Goal: Task Accomplishment & Management: Manage account settings

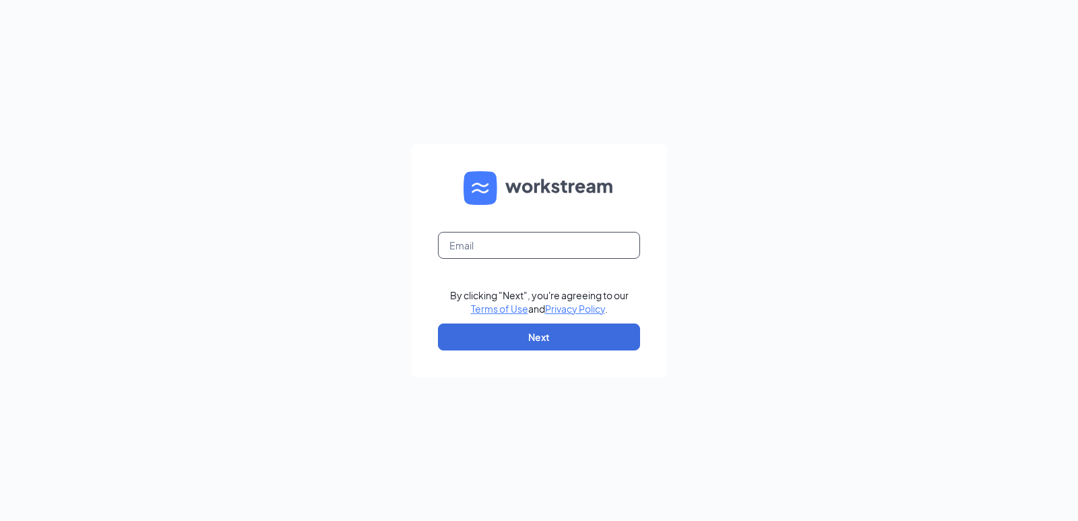
click at [460, 243] on input "text" at bounding box center [539, 245] width 202 height 27
type input "zach@cfabluesprings.com"
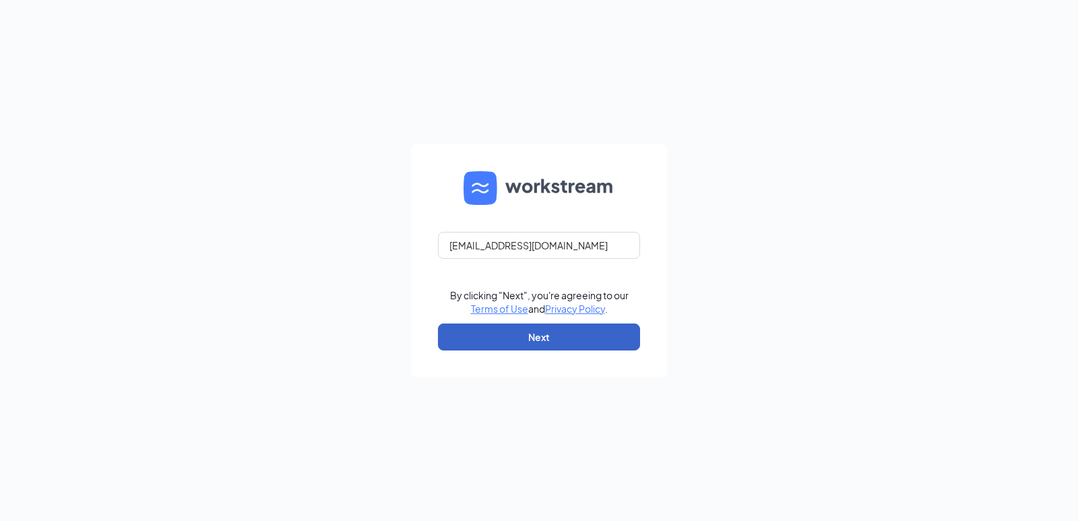
click at [492, 332] on button "Next" at bounding box center [539, 336] width 202 height 27
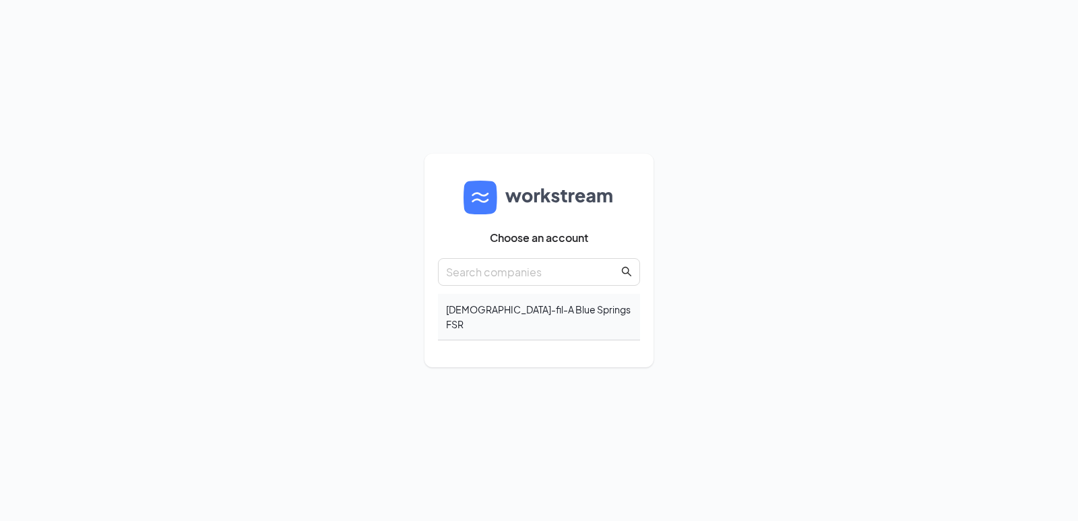
click at [526, 327] on div "[DEMOGRAPHIC_DATA]-fil-A Blue Springs FSR" at bounding box center [539, 317] width 202 height 46
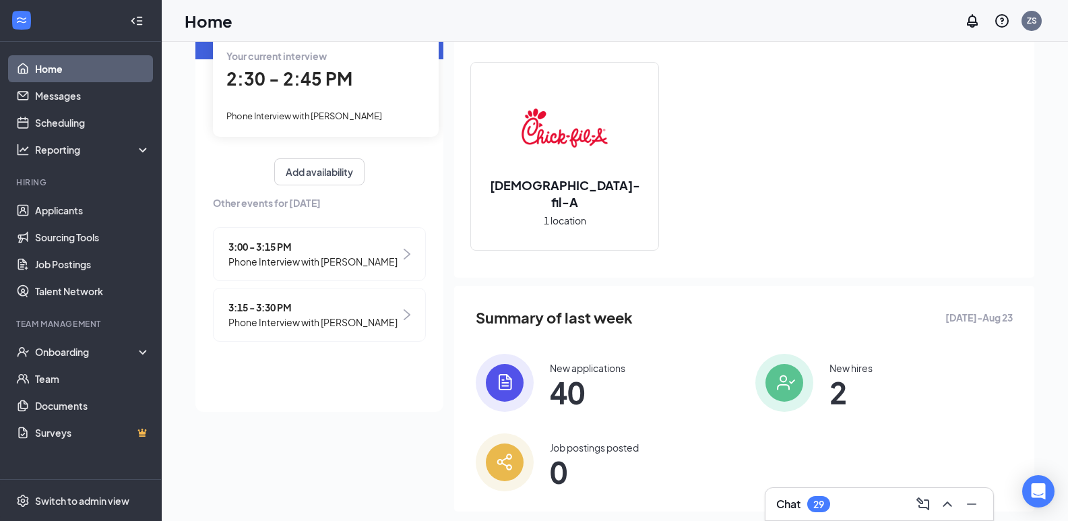
scroll to position [137, 0]
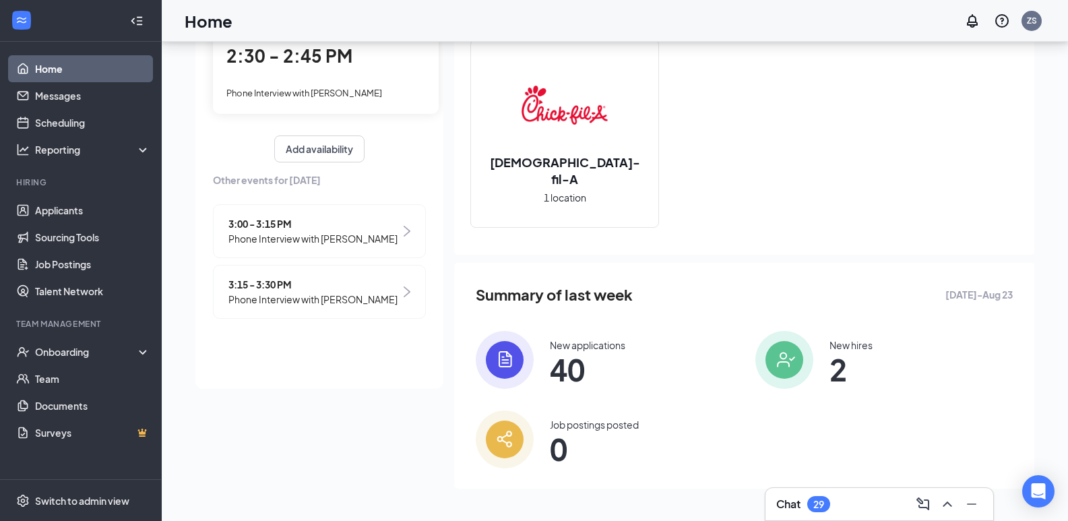
click at [312, 87] on div "Phone Interview with [PERSON_NAME]" at bounding box center [325, 92] width 199 height 15
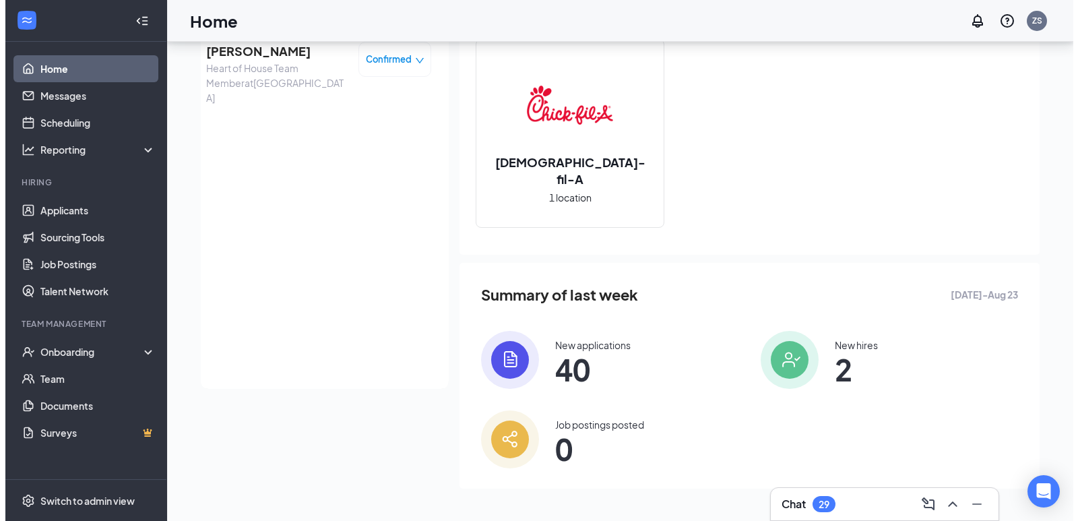
scroll to position [84, 0]
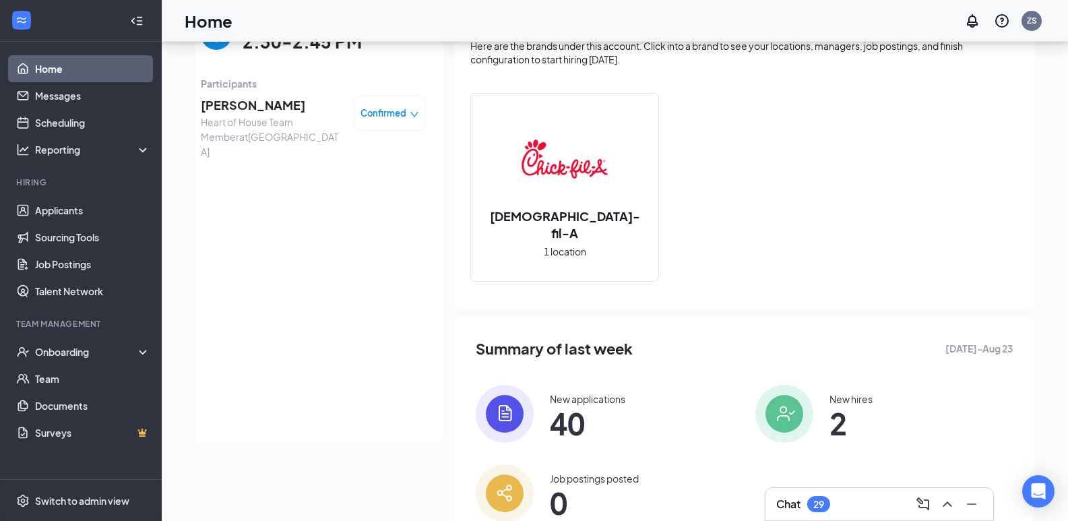
click at [251, 108] on span "[PERSON_NAME]" at bounding box center [272, 105] width 142 height 19
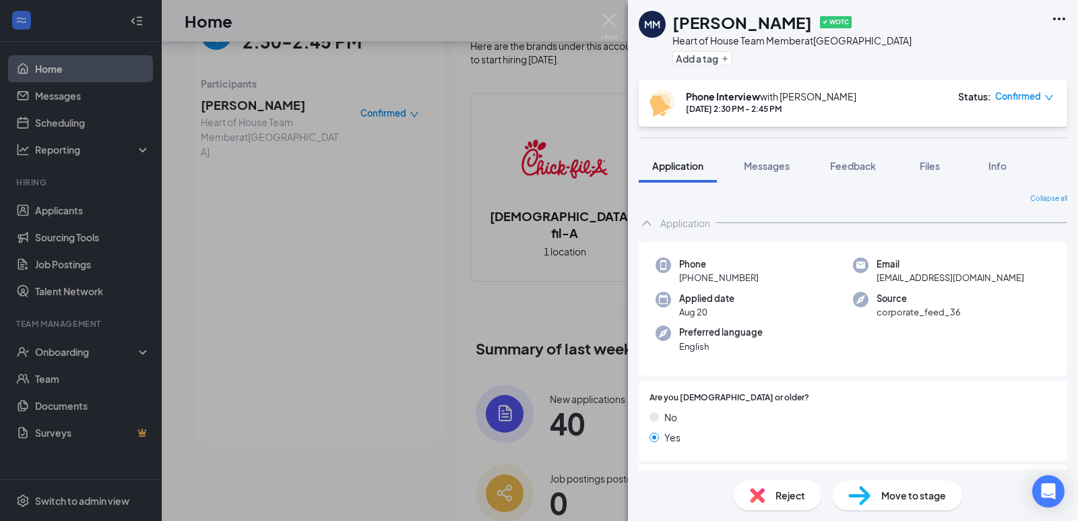
click at [811, 275] on div "Phone [PHONE_NUMBER]" at bounding box center [754, 271] width 197 height 28
click at [869, 175] on button "Feedback" at bounding box center [853, 166] width 73 height 34
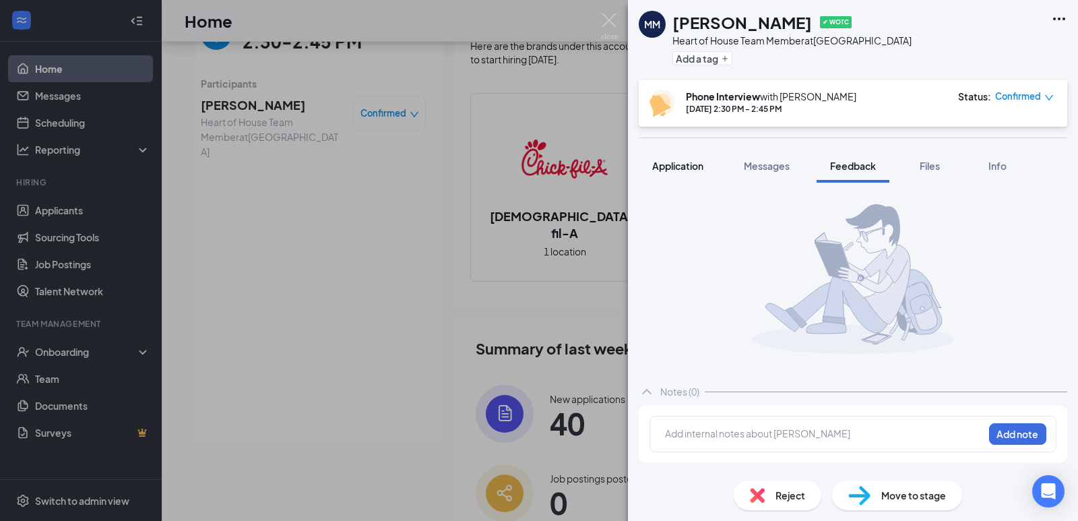
click at [686, 177] on button "Application" at bounding box center [678, 166] width 78 height 34
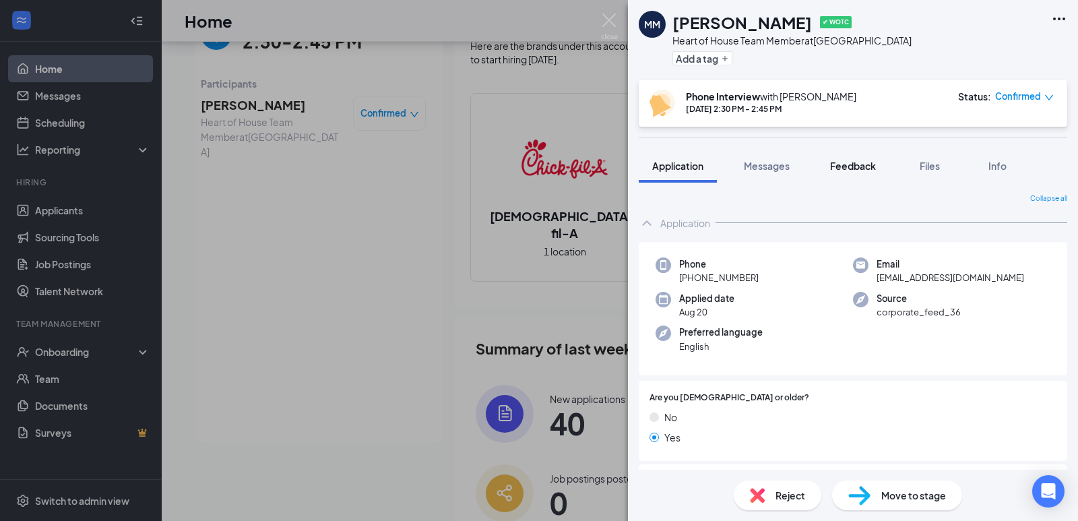
click at [859, 156] on button "Feedback" at bounding box center [853, 166] width 73 height 34
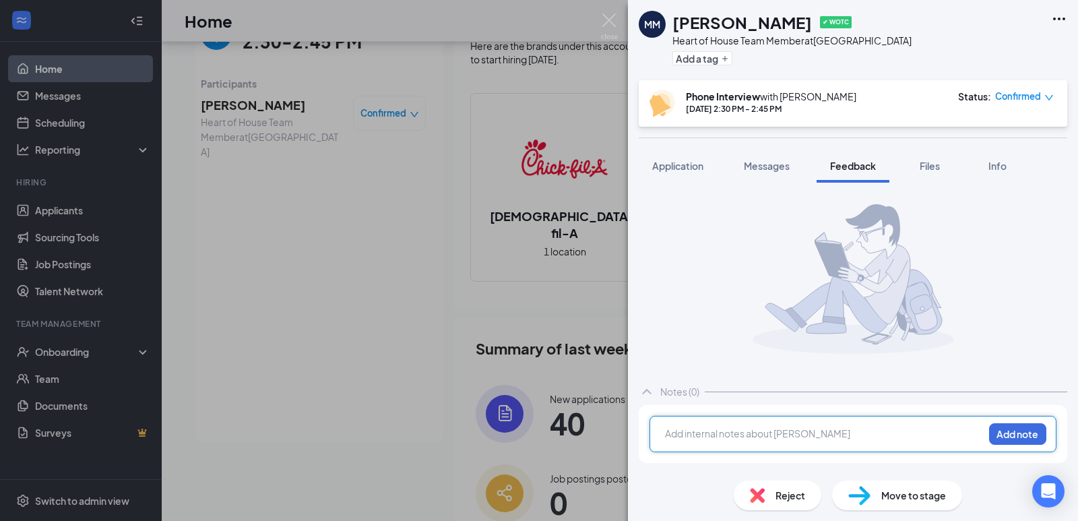
click at [814, 431] on div at bounding box center [824, 434] width 317 height 14
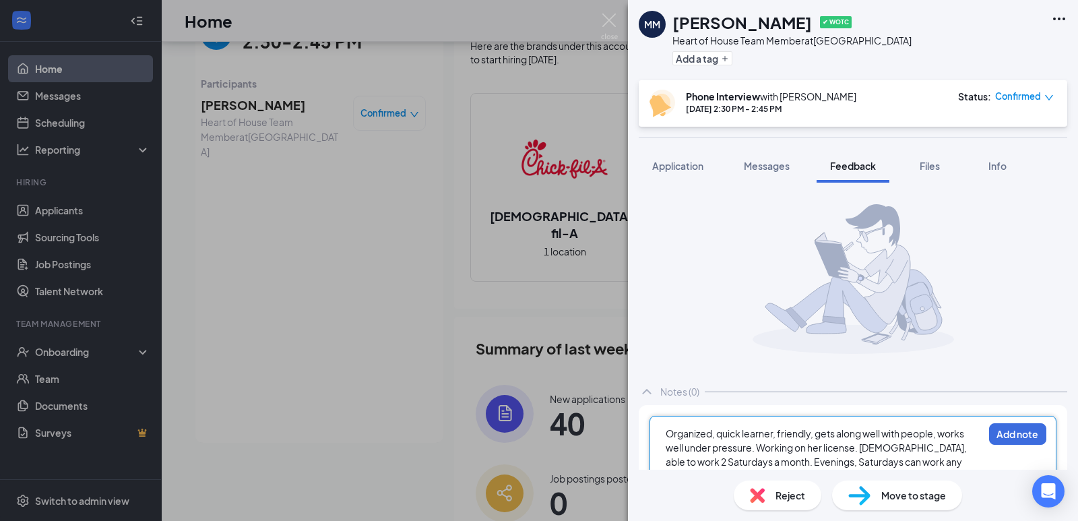
scroll to position [32, 0]
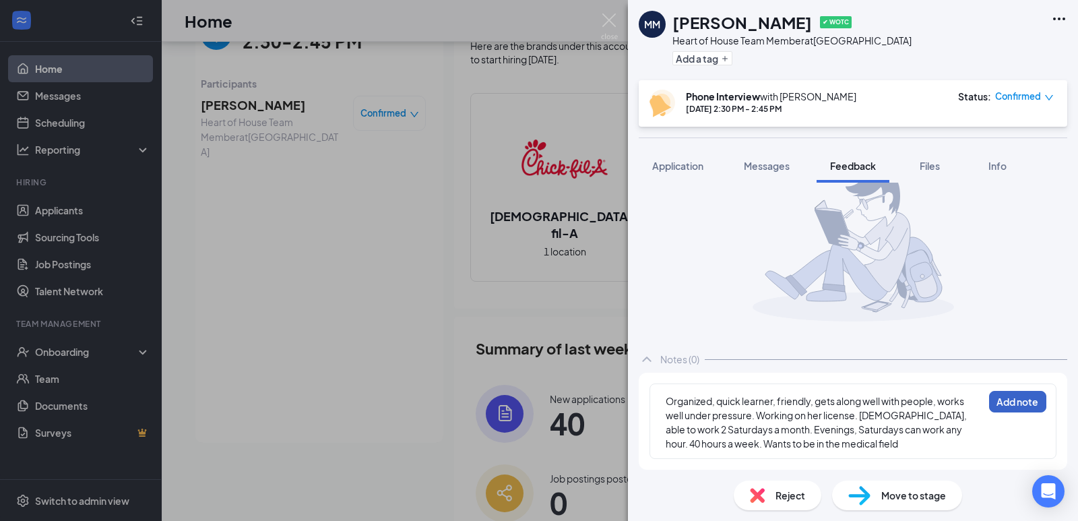
click at [1027, 410] on button "Add note" at bounding box center [1017, 402] width 57 height 22
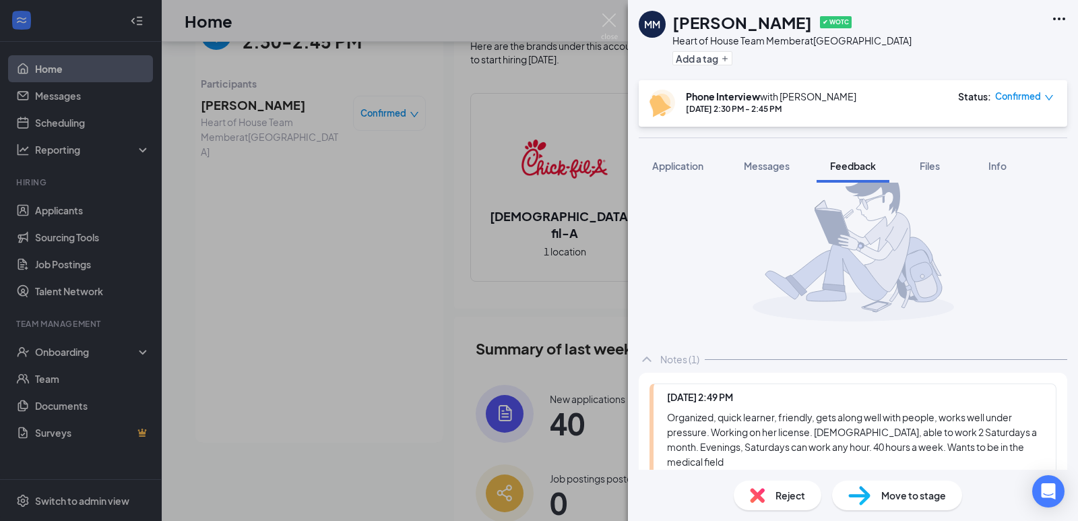
click at [598, 25] on div "MM [PERSON_NAME] ✔ WOTC Heart of House Team Member at [GEOGRAPHIC_DATA] Add a t…" at bounding box center [539, 260] width 1078 height 521
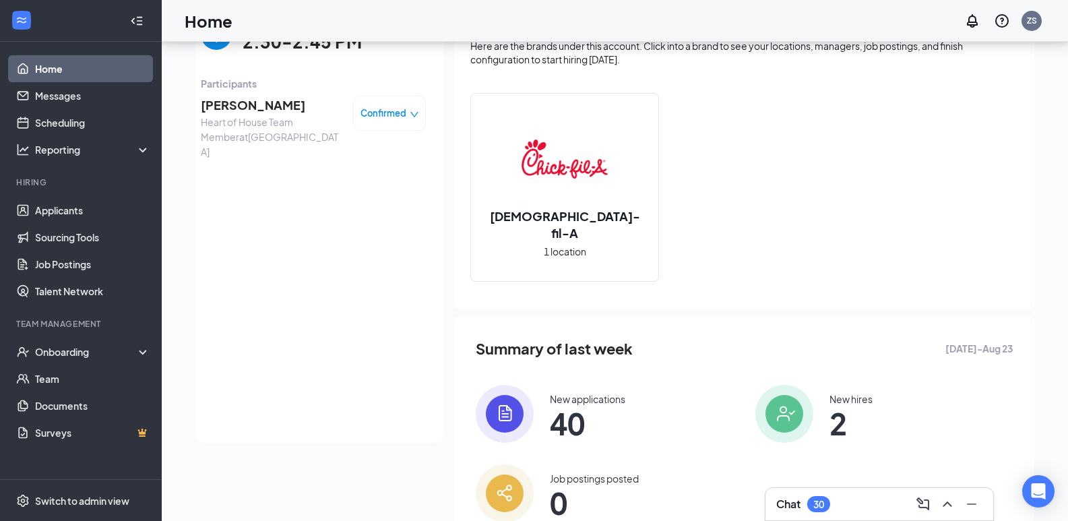
click at [243, 90] on span "Participants" at bounding box center [313, 83] width 225 height 15
click at [246, 105] on span "[PERSON_NAME]" at bounding box center [272, 105] width 142 height 19
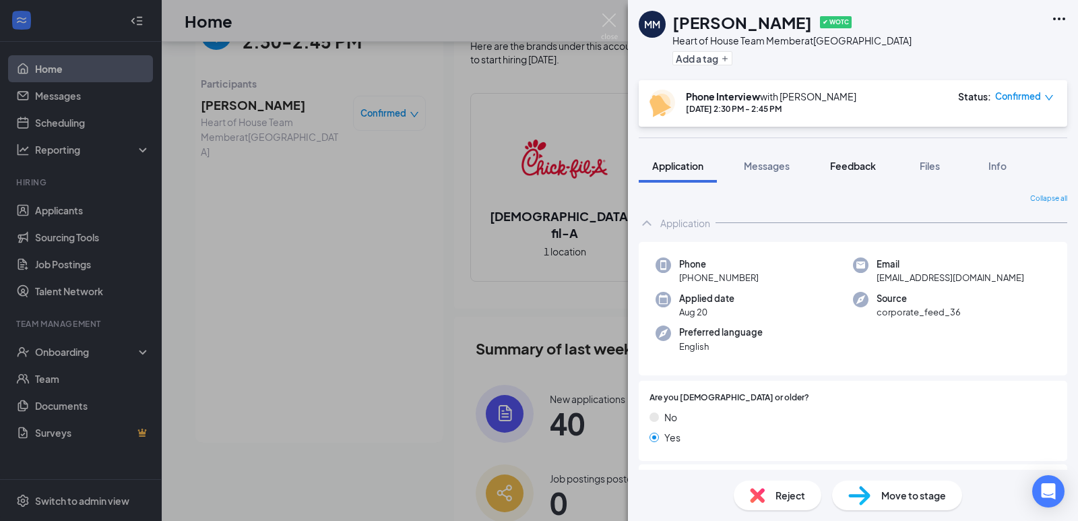
click at [836, 163] on span "Feedback" at bounding box center [853, 166] width 46 height 12
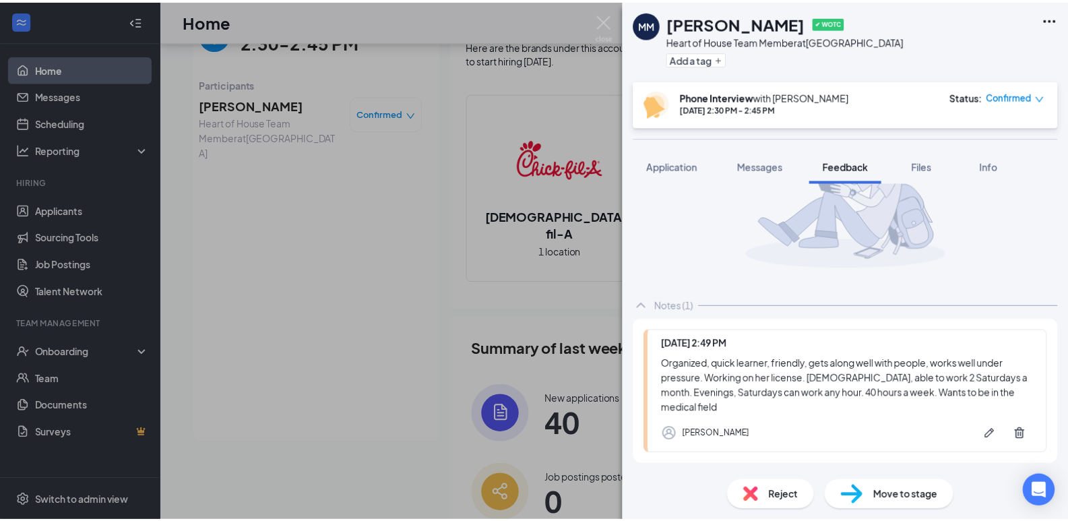
scroll to position [144, 0]
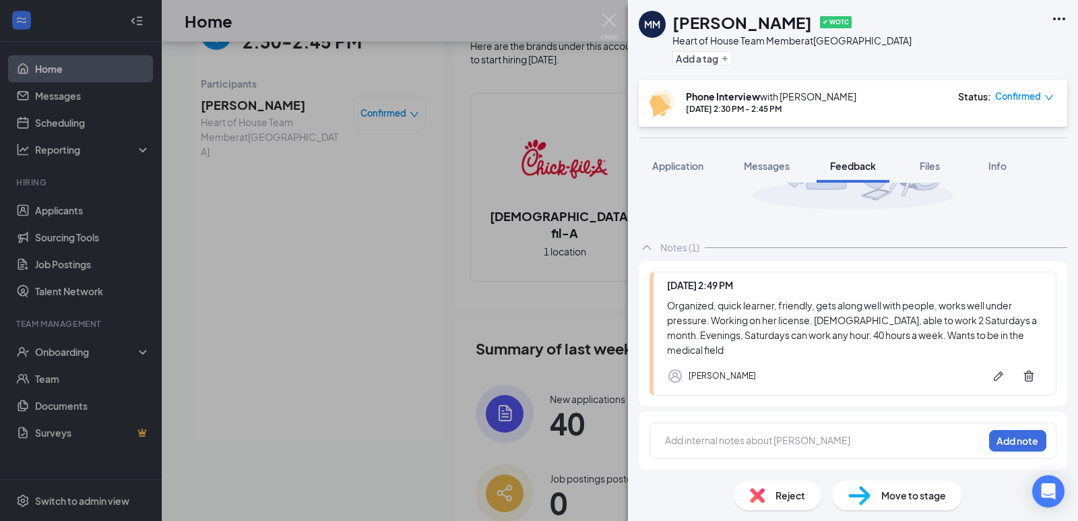
click at [235, 180] on div "MM [PERSON_NAME] ✔ WOTC Heart of House Team Member at [GEOGRAPHIC_DATA] Add a t…" at bounding box center [539, 260] width 1078 height 521
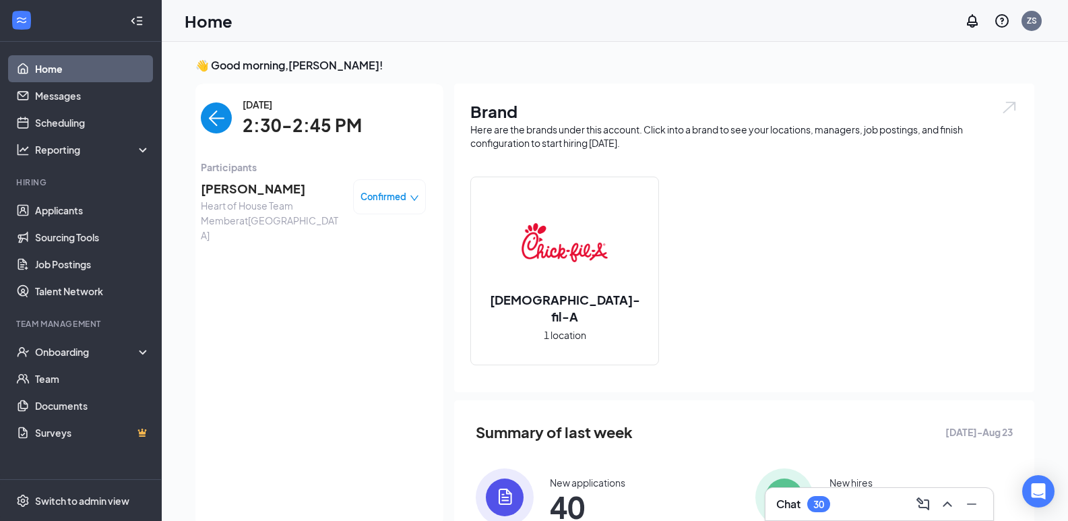
click at [216, 106] on img "back-button" at bounding box center [216, 117] width 31 height 31
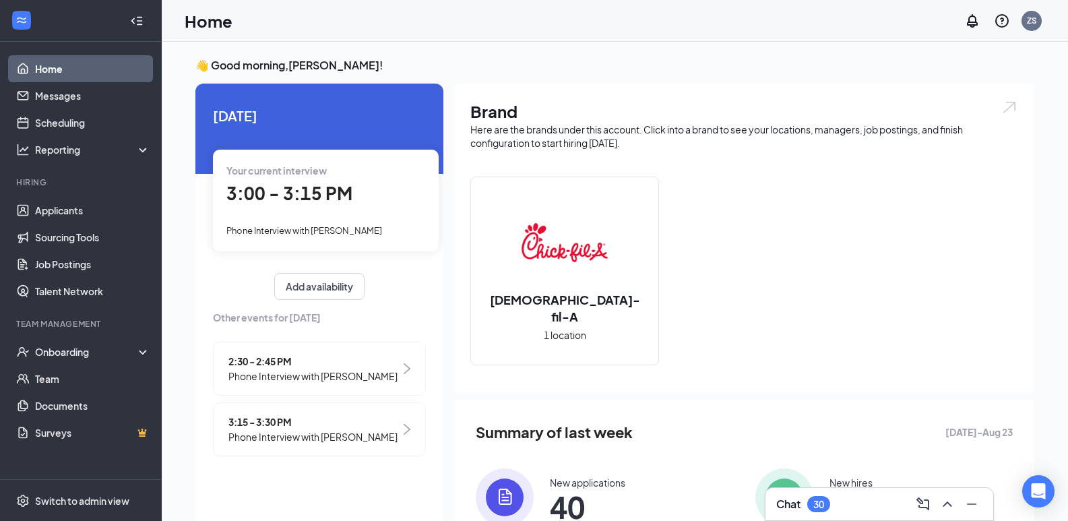
click at [330, 234] on span "Phone Interview with [PERSON_NAME]" at bounding box center [304, 230] width 156 height 11
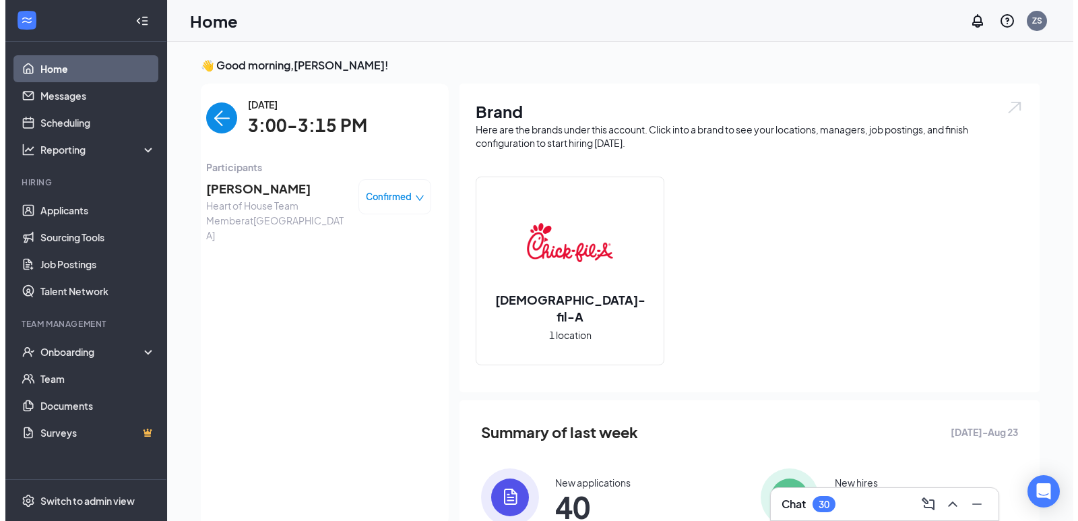
scroll to position [5, 0]
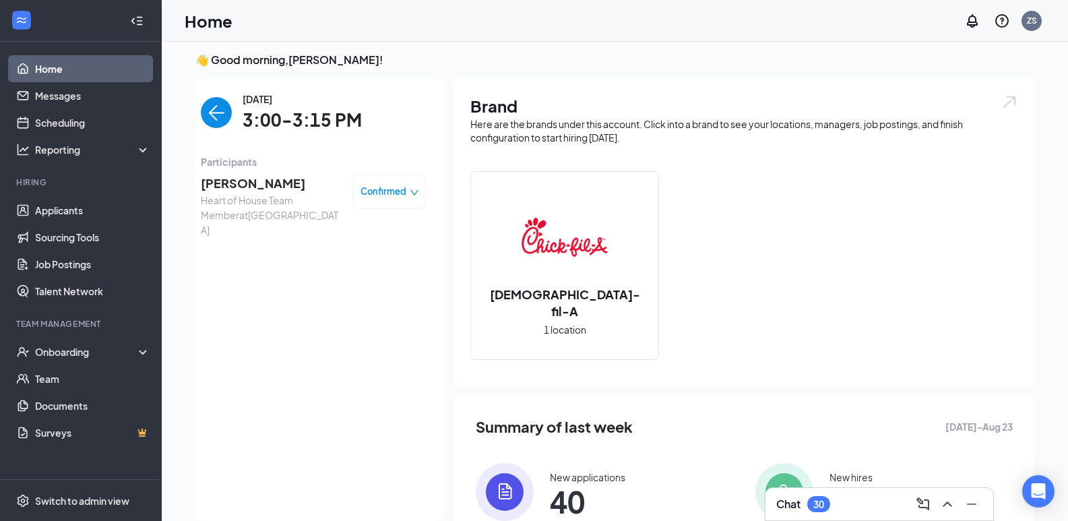
click at [274, 186] on span "[PERSON_NAME]" at bounding box center [272, 183] width 142 height 19
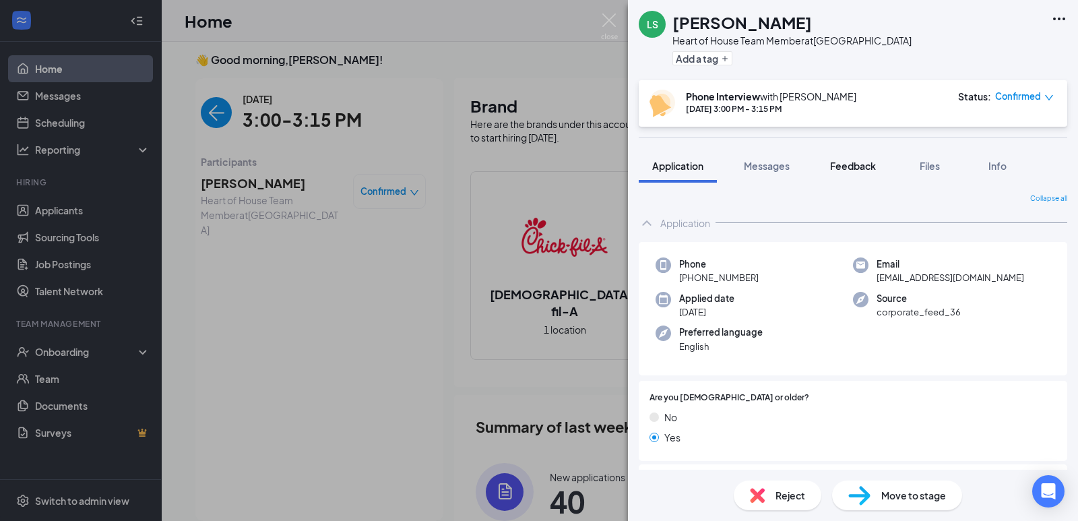
click at [860, 162] on span "Feedback" at bounding box center [853, 166] width 46 height 12
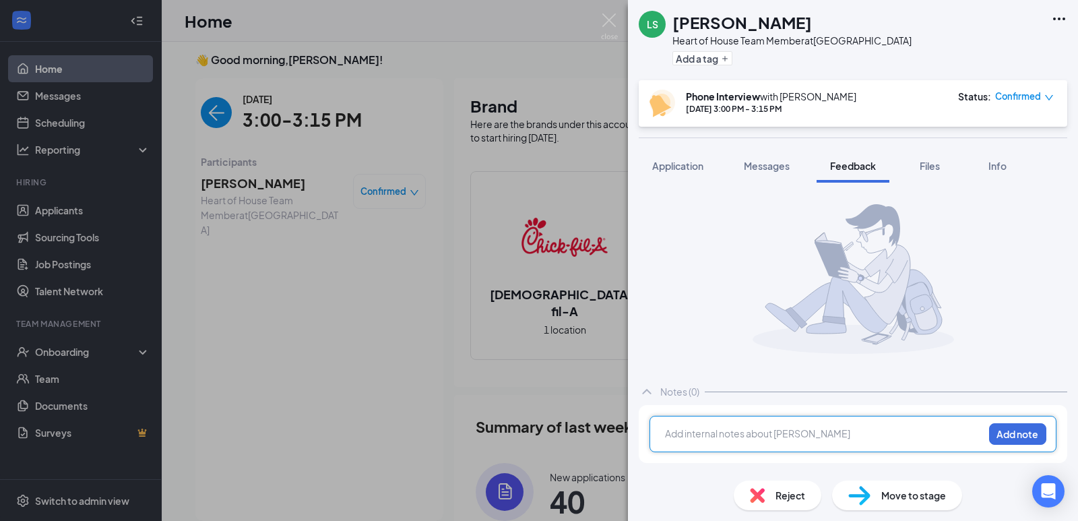
click at [790, 433] on div at bounding box center [824, 434] width 317 height 14
click at [788, 434] on span "Enjoys fast paced enviroemtns" at bounding box center [734, 433] width 136 height 12
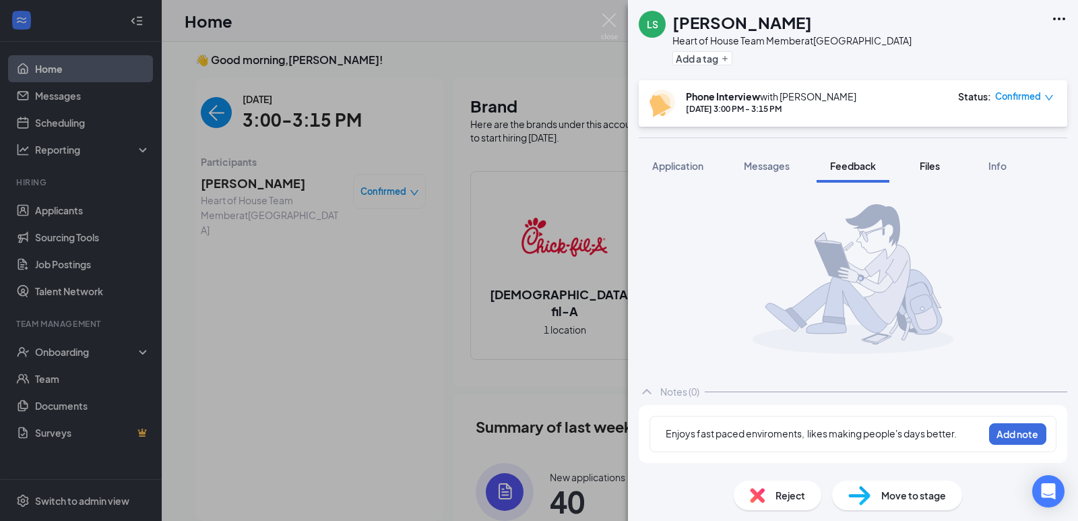
click at [940, 161] on span "Files" at bounding box center [930, 166] width 20 height 12
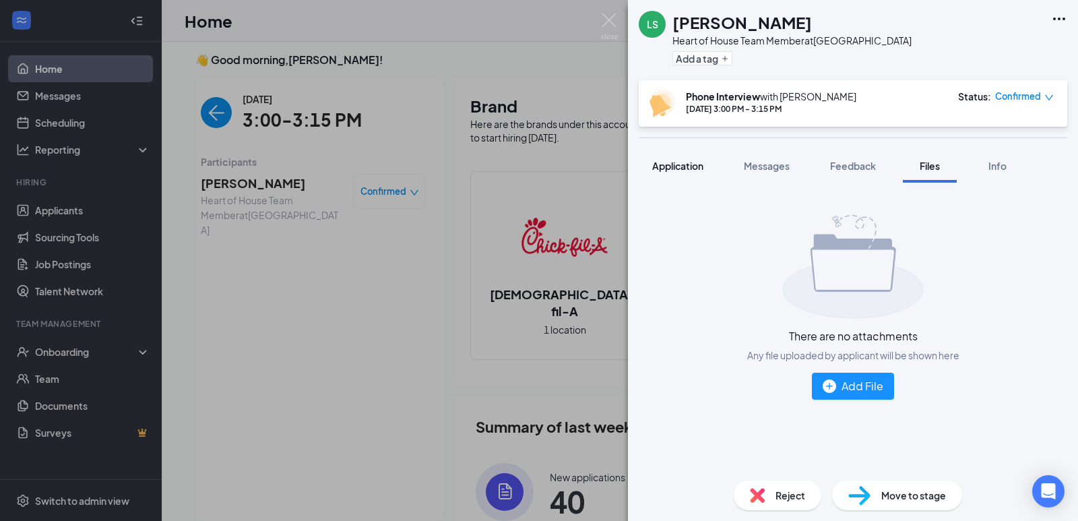
click at [709, 181] on button "Application" at bounding box center [678, 166] width 78 height 34
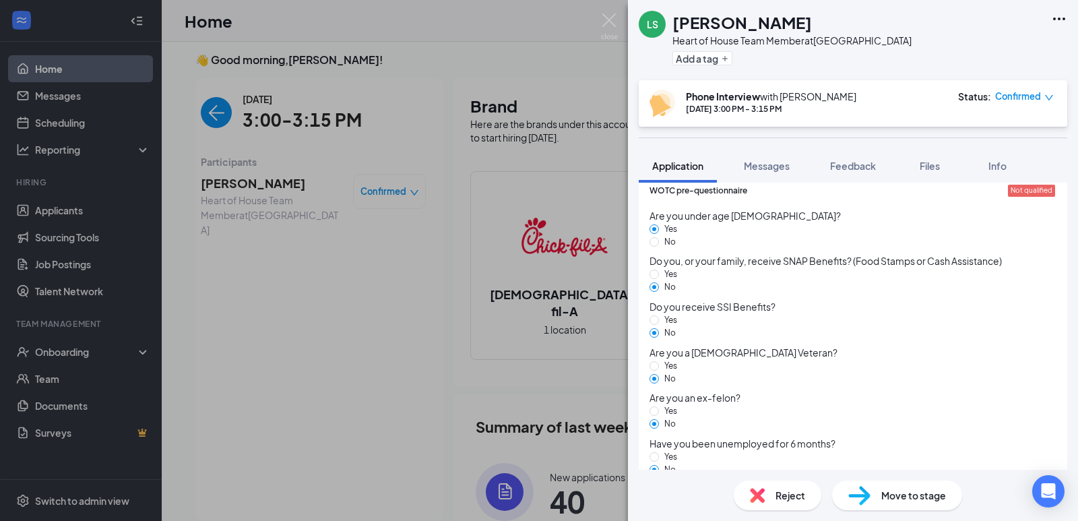
scroll to position [886, 0]
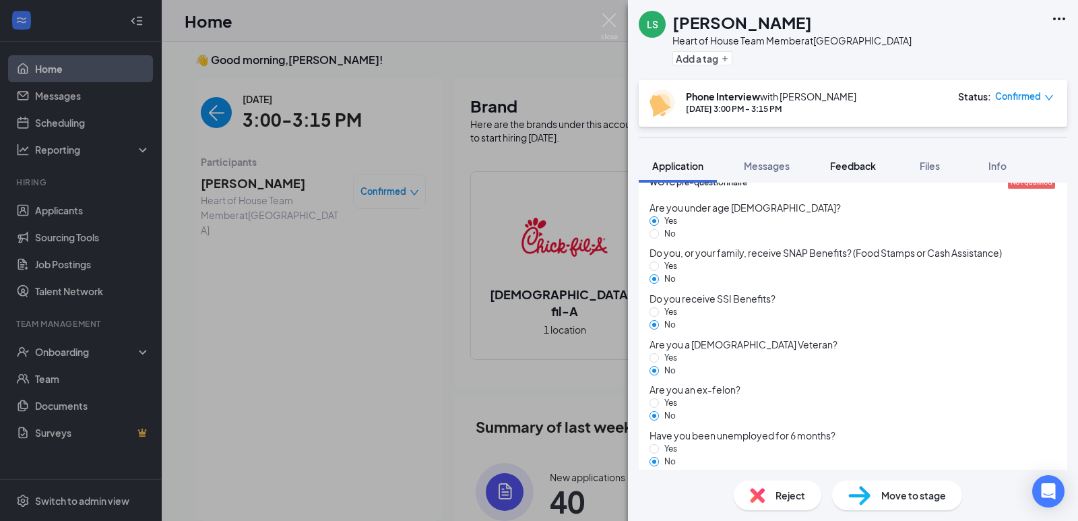
click at [885, 155] on button "Feedback" at bounding box center [853, 166] width 73 height 34
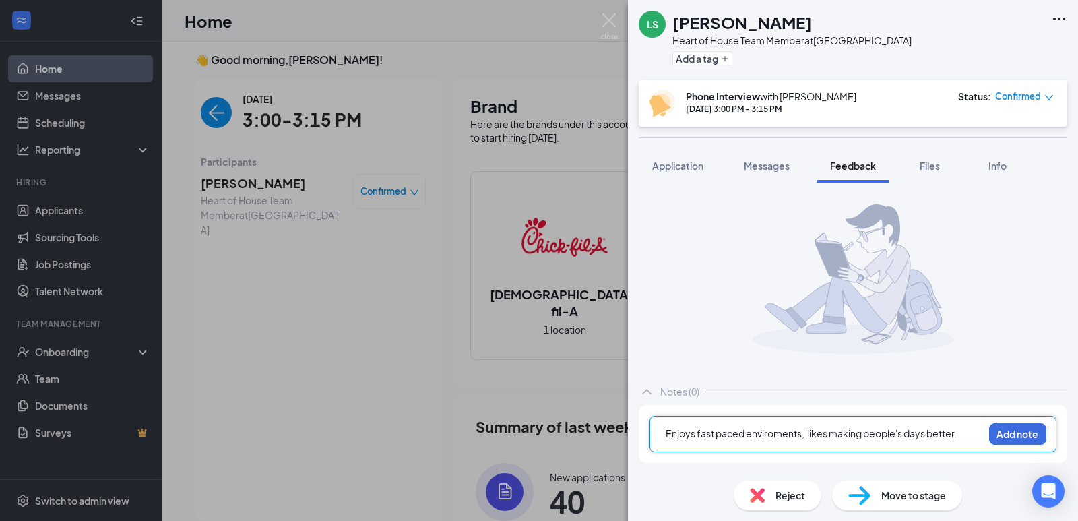
click at [957, 439] on div "Enjoys fast paced enviroments, likes making people's days better." at bounding box center [824, 434] width 317 height 14
click at [957, 439] on span "Enjoys fast paced enviroments, likes making people's days better." at bounding box center [811, 433] width 291 height 12
click at [964, 434] on div "Enjoys fast paced enviroments, likes making people's days better." at bounding box center [824, 434] width 317 height 14
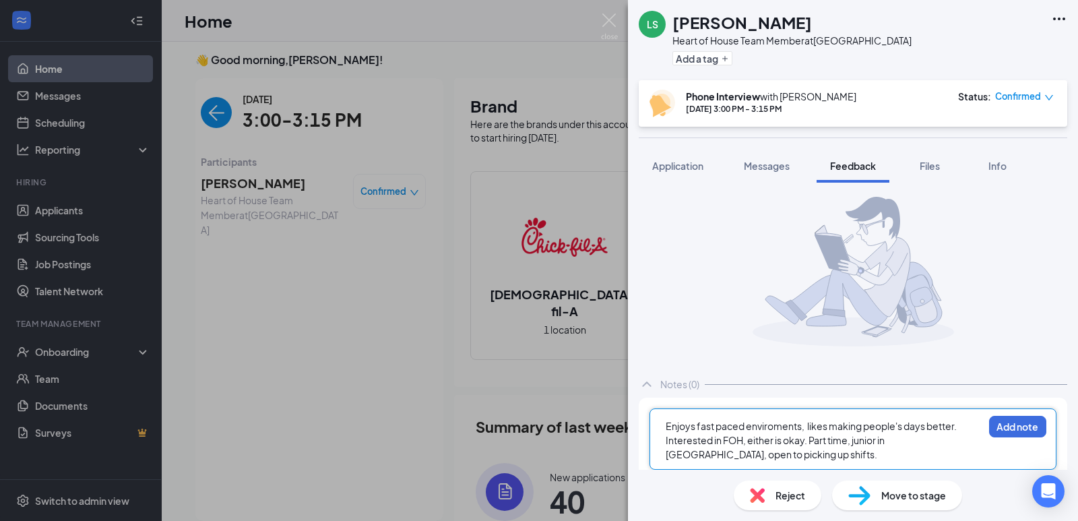
scroll to position [18, 0]
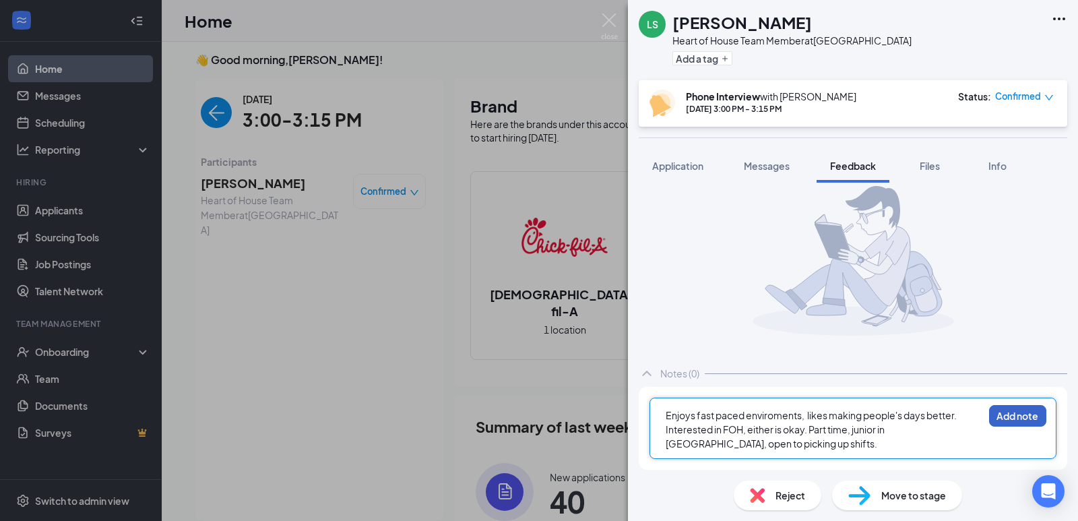
click at [1020, 419] on button "Add note" at bounding box center [1017, 416] width 57 height 22
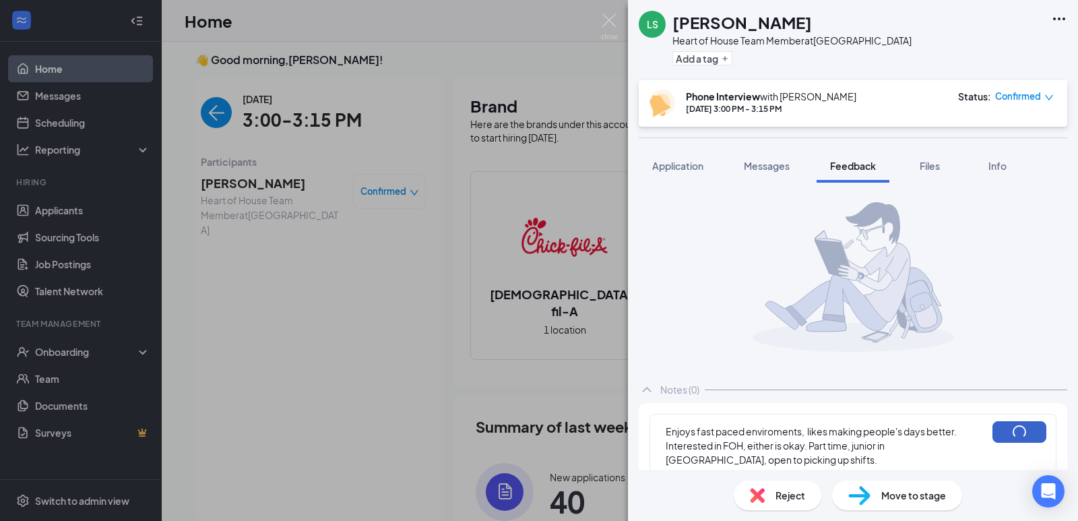
scroll to position [0, 0]
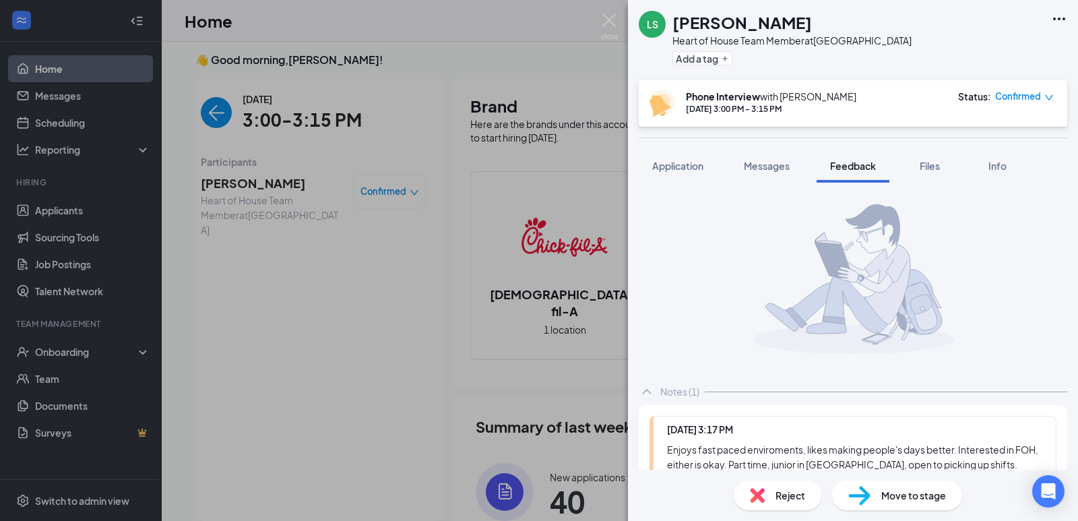
click at [916, 495] on span "Move to stage" at bounding box center [913, 495] width 65 height 15
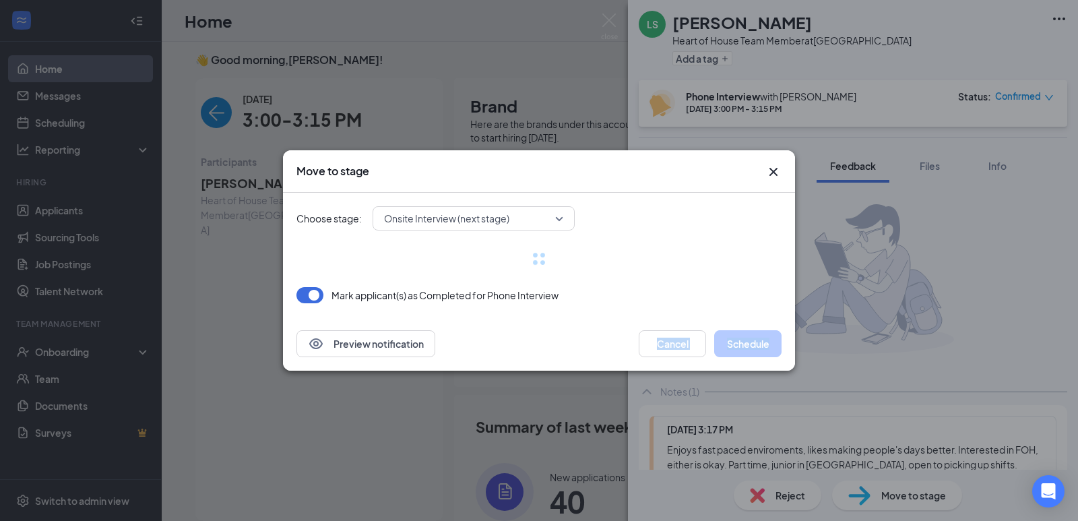
drag, startPoint x: 916, startPoint y: 495, endPoint x: 650, endPoint y: 384, distance: 288.2
click at [650, 384] on div "Move to stage Choose stage: Onsite Interview (next stage) [PERSON_NAME](s) as C…" at bounding box center [539, 260] width 1078 height 521
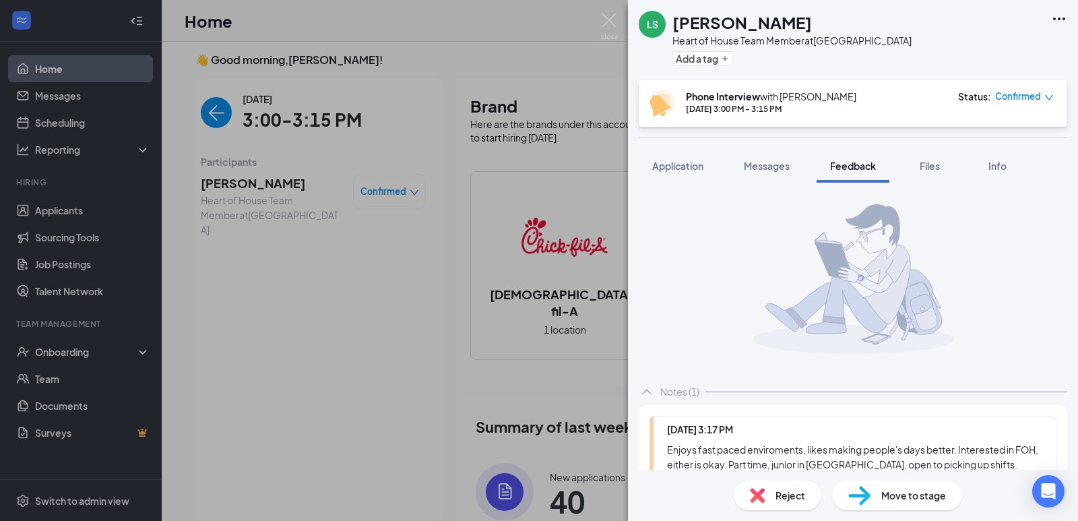
click at [867, 486] on img at bounding box center [859, 496] width 22 height 20
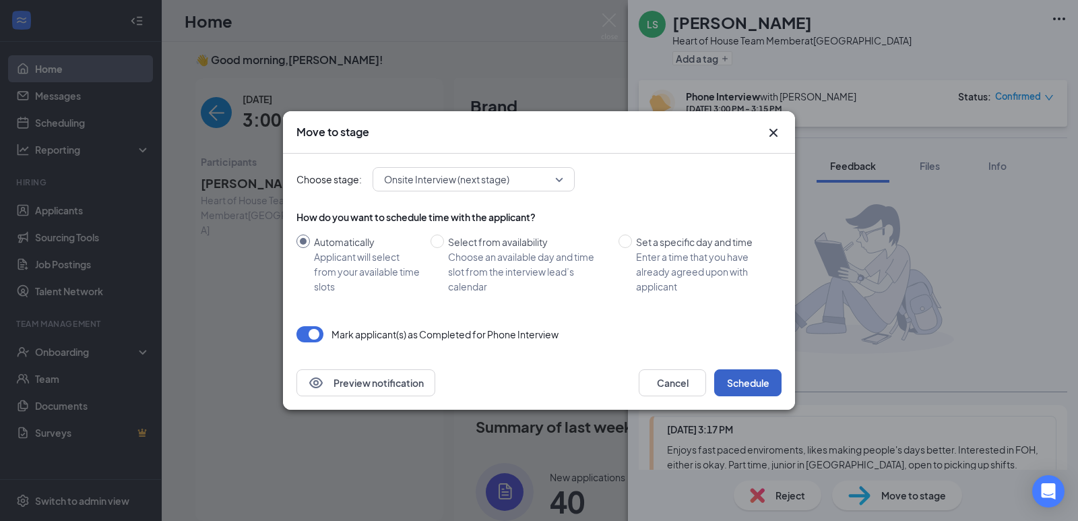
click at [741, 373] on button "Schedule" at bounding box center [747, 382] width 67 height 27
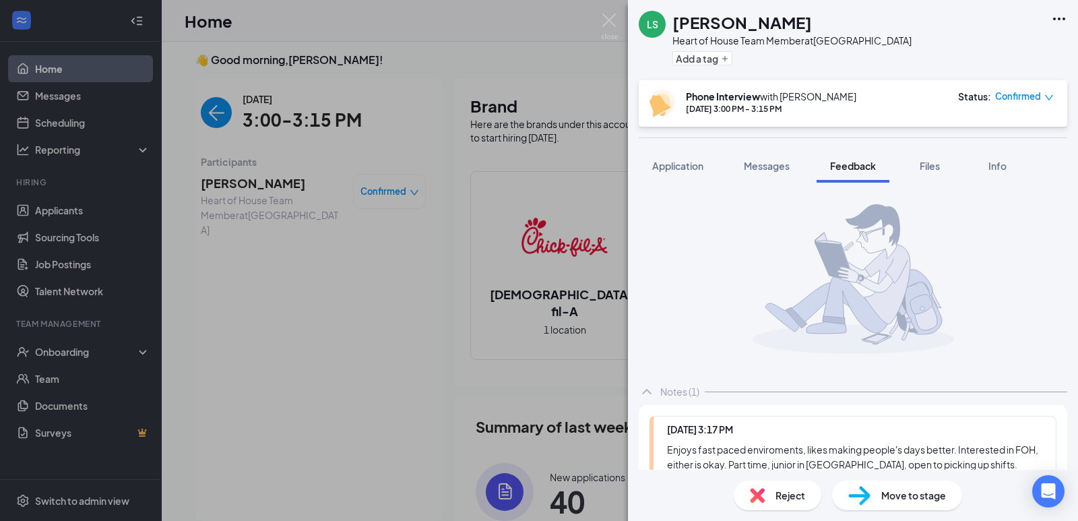
click at [478, 187] on div "LS [PERSON_NAME] Heart of House Team Member at [GEOGRAPHIC_DATA] Add a tag Phon…" at bounding box center [539, 260] width 1078 height 521
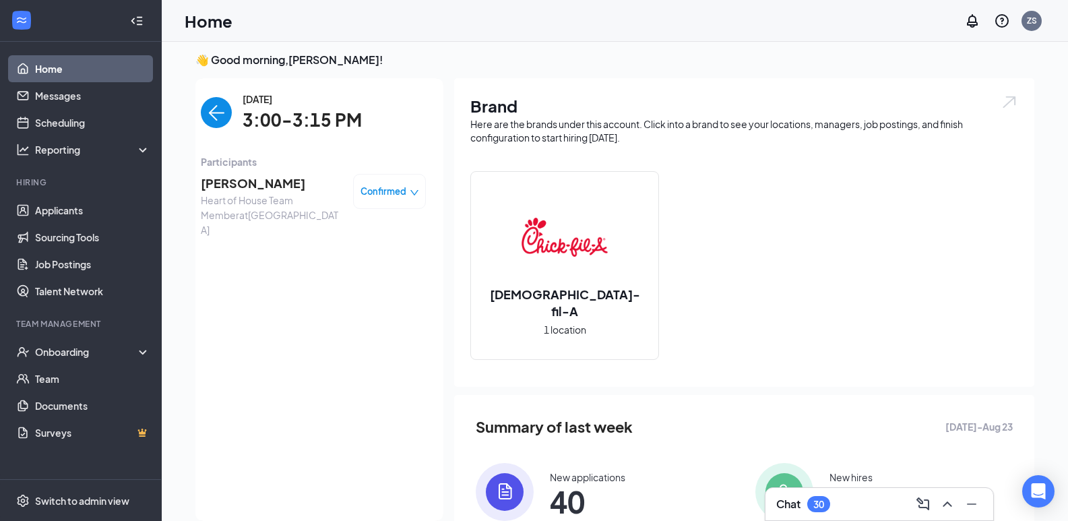
click at [219, 122] on img "back-button" at bounding box center [216, 112] width 31 height 31
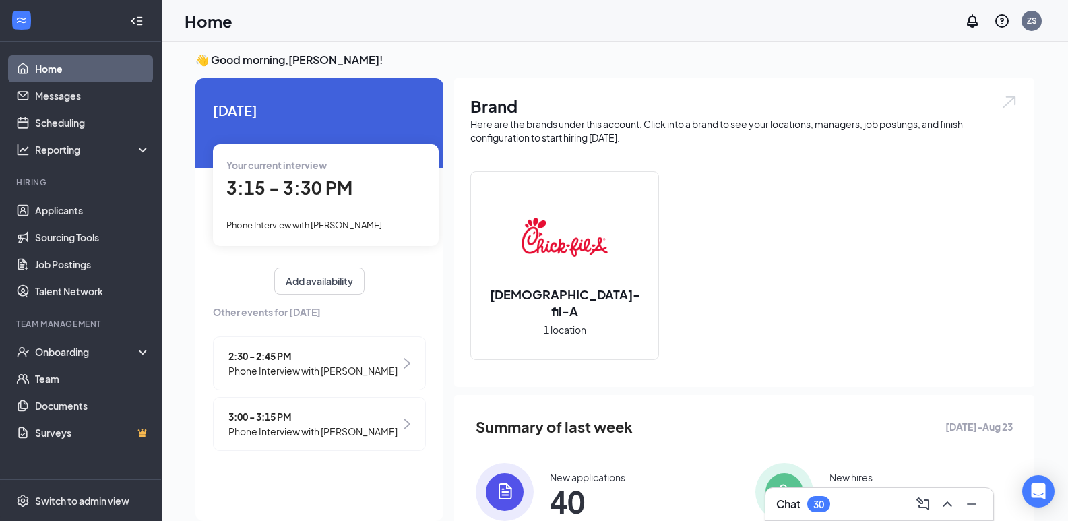
click at [330, 232] on div "Phone Interview with [PERSON_NAME]" at bounding box center [325, 224] width 199 height 15
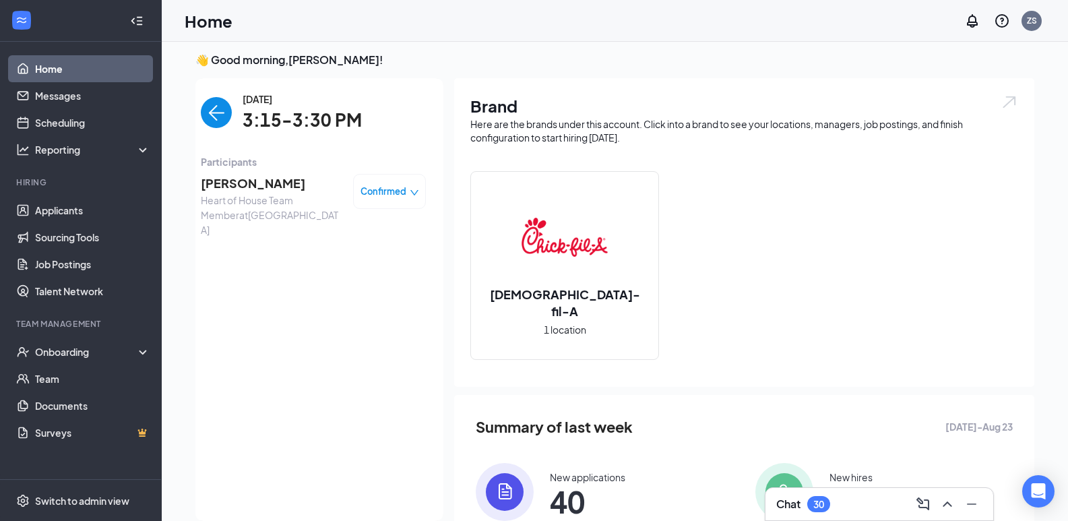
click at [223, 177] on span "[PERSON_NAME]" at bounding box center [272, 183] width 142 height 19
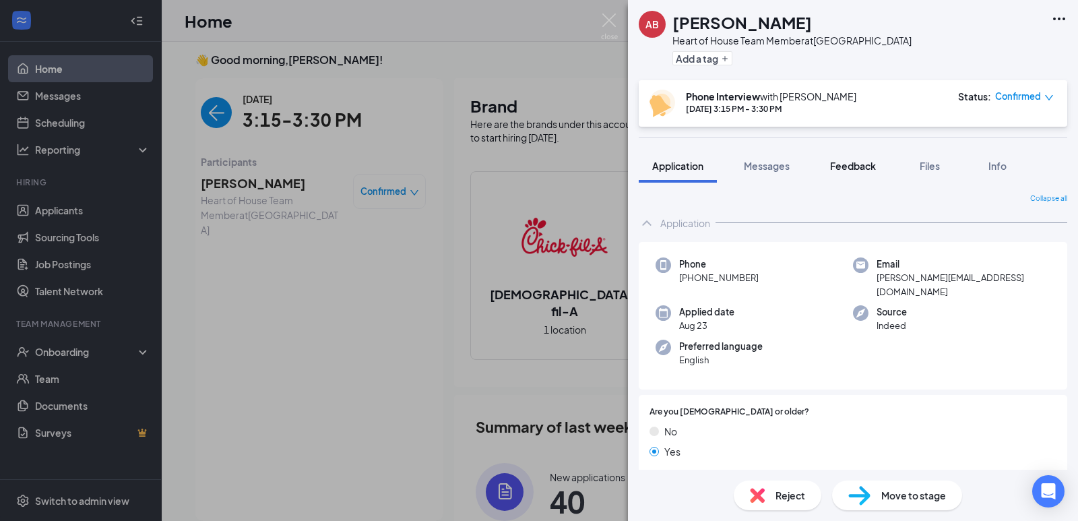
click at [850, 177] on button "Feedback" at bounding box center [853, 166] width 73 height 34
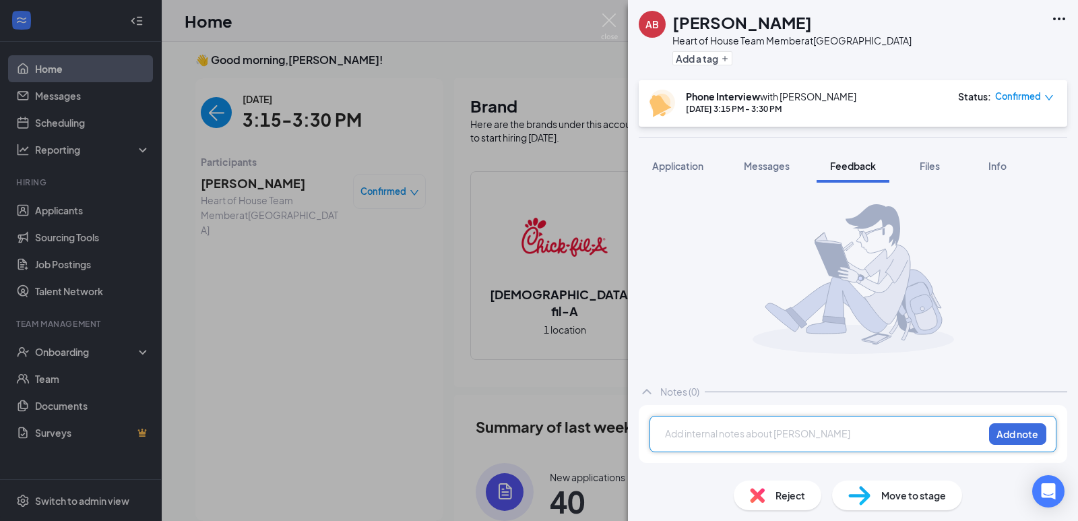
click at [740, 435] on div at bounding box center [824, 434] width 317 height 14
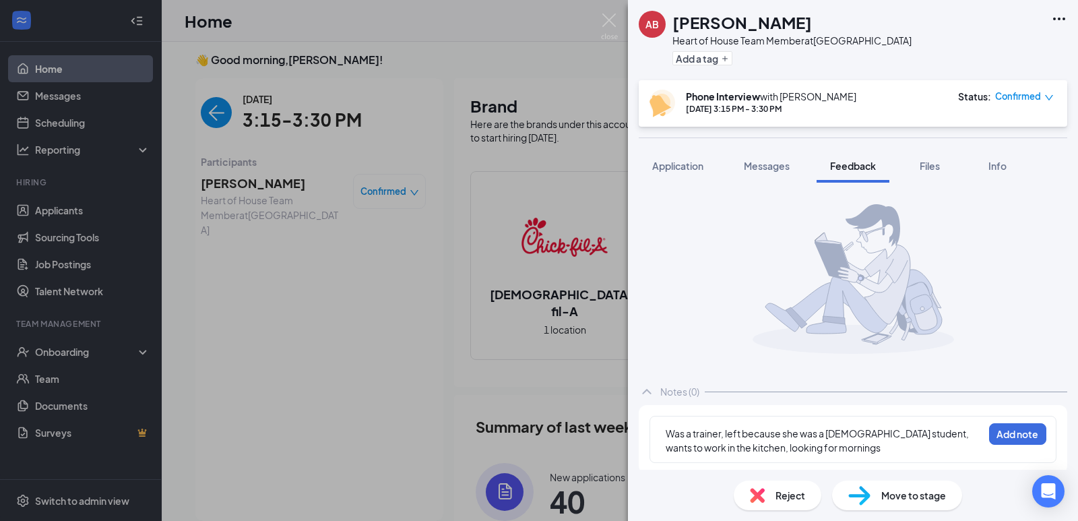
drag, startPoint x: 740, startPoint y: 435, endPoint x: 822, endPoint y: 444, distance: 82.7
click at [822, 444] on div "Was a trainer, left because she was a [DEMOGRAPHIC_DATA] student, wants to work…" at bounding box center [824, 441] width 317 height 28
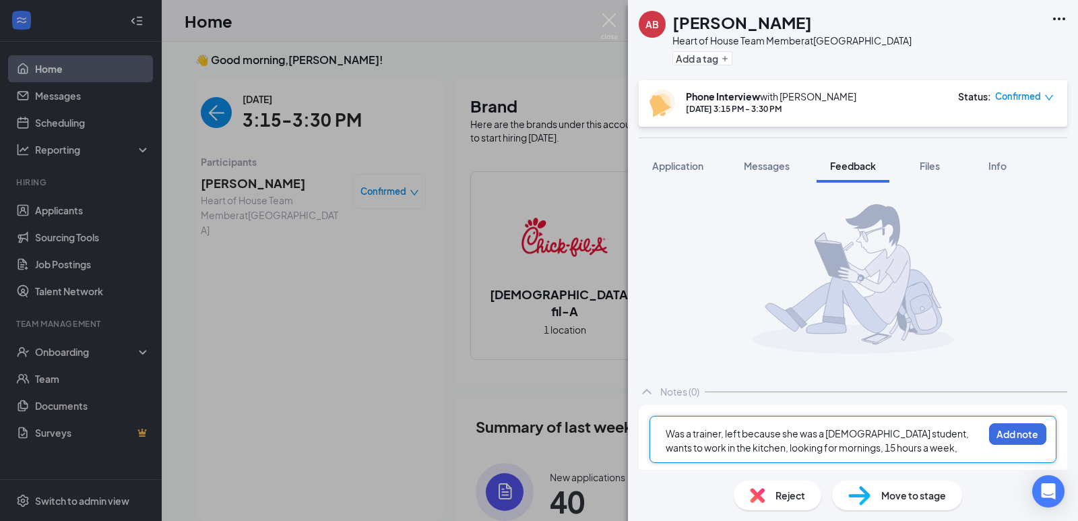
click at [839, 445] on span "Was a trainer, left because she was a [DEMOGRAPHIC_DATA] student, wants to work…" at bounding box center [819, 440] width 306 height 26
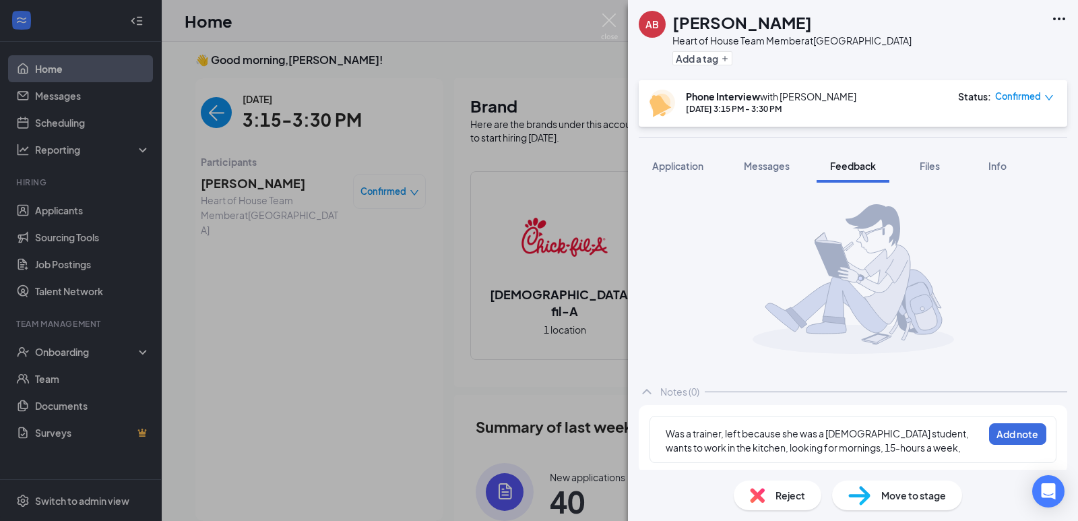
click at [387, 253] on div "AB [PERSON_NAME] Heart of House Team Member at [GEOGRAPHIC_DATA] Add a tag Phon…" at bounding box center [539, 260] width 1078 height 521
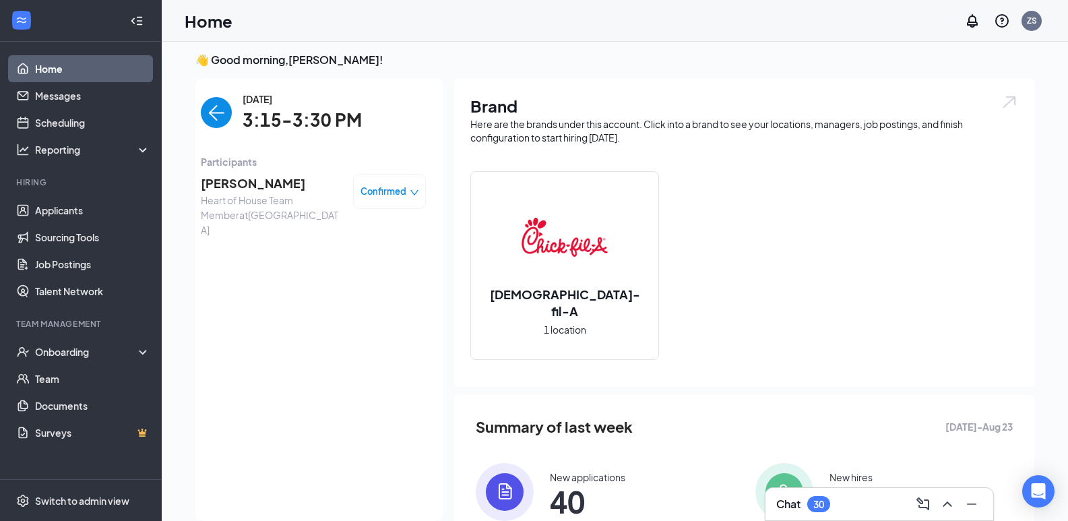
click at [266, 185] on span "[PERSON_NAME]" at bounding box center [272, 183] width 142 height 19
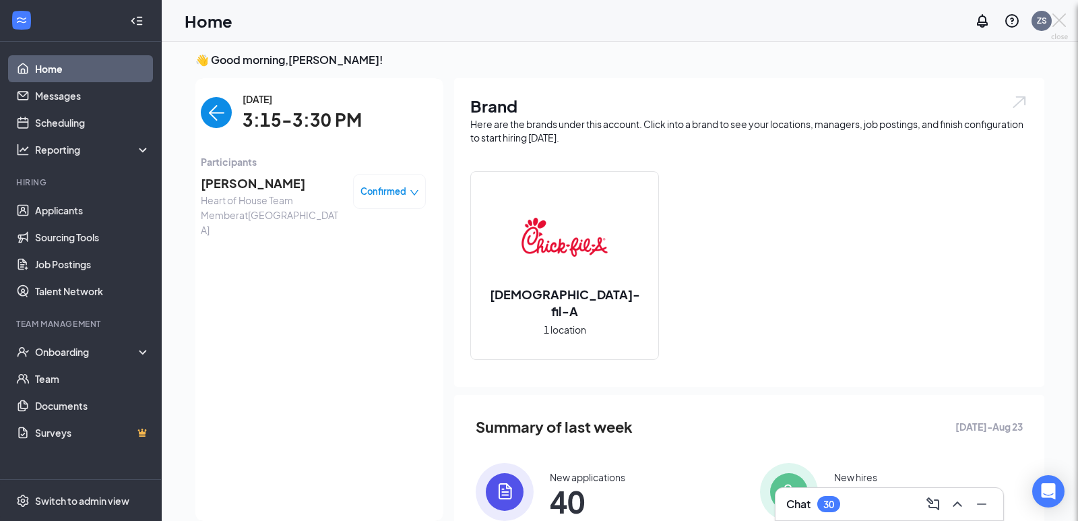
click at [266, 185] on div "AB [PERSON_NAME] Heart of House Team Member at [GEOGRAPHIC_DATA] Add a tag Phon…" at bounding box center [539, 260] width 1078 height 521
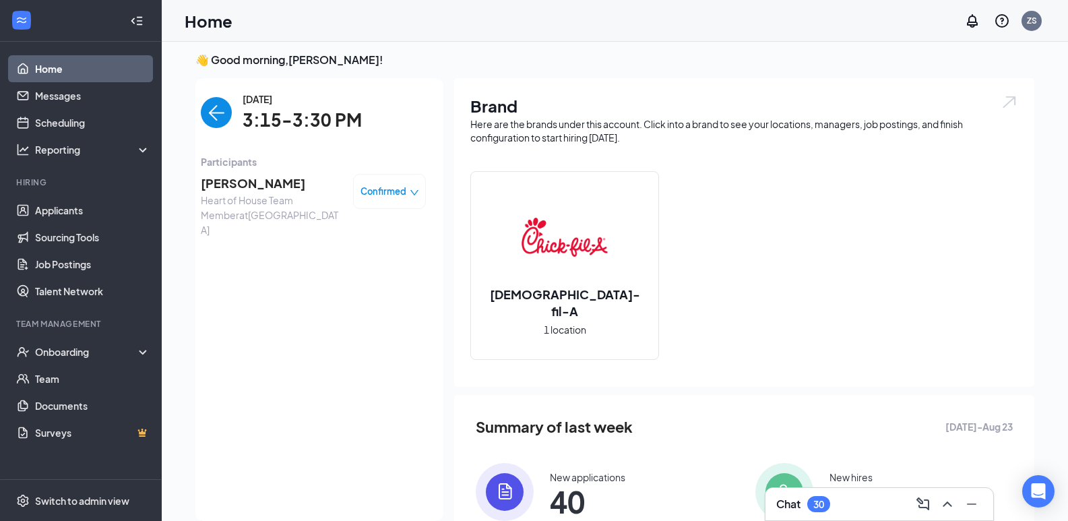
click at [259, 170] on div "[PERSON_NAME] Heart of House Team Member at [GEOGRAPHIC_DATA] Confirmed" at bounding box center [313, 205] width 225 height 73
click at [261, 181] on span "[PERSON_NAME]" at bounding box center [272, 183] width 142 height 19
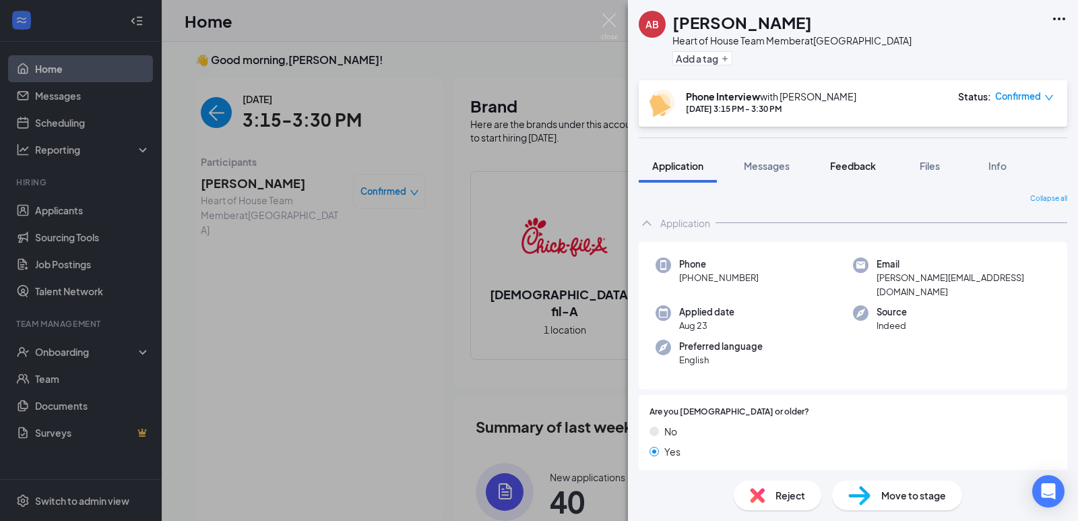
click at [860, 156] on button "Feedback" at bounding box center [853, 166] width 73 height 34
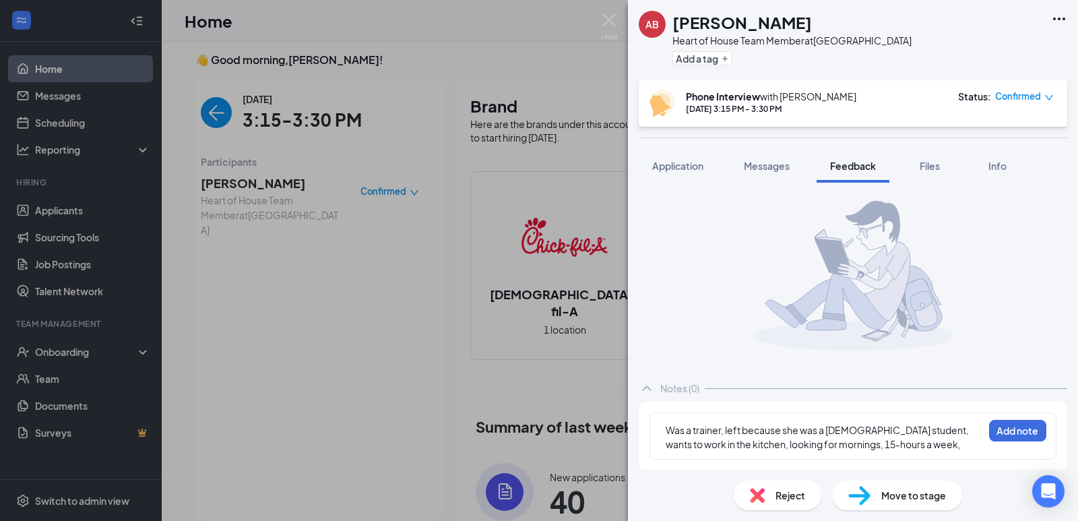
scroll to position [4, 0]
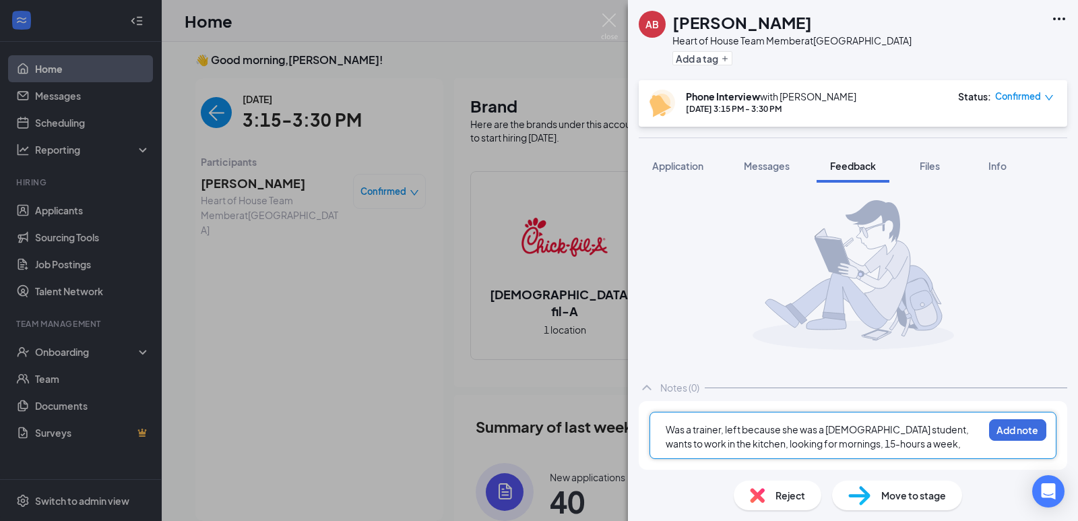
click at [839, 448] on span "Was a trainer, left because she was a [DEMOGRAPHIC_DATA] student, wants to work…" at bounding box center [819, 436] width 306 height 26
click at [925, 447] on div "Was a trainer, left because she was a [DEMOGRAPHIC_DATA] student, wants to work…" at bounding box center [824, 436] width 317 height 28
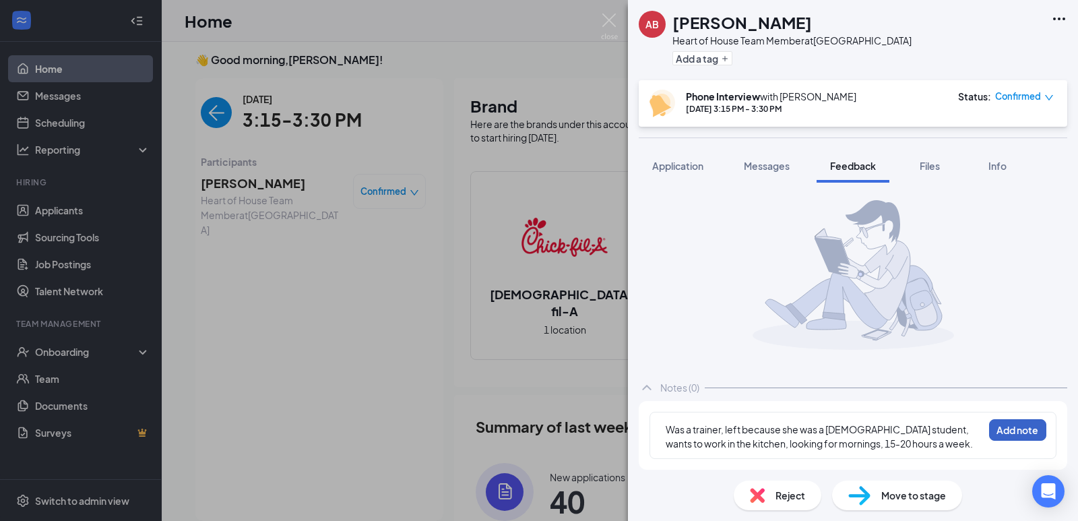
click at [999, 423] on button "Add note" at bounding box center [1017, 430] width 57 height 22
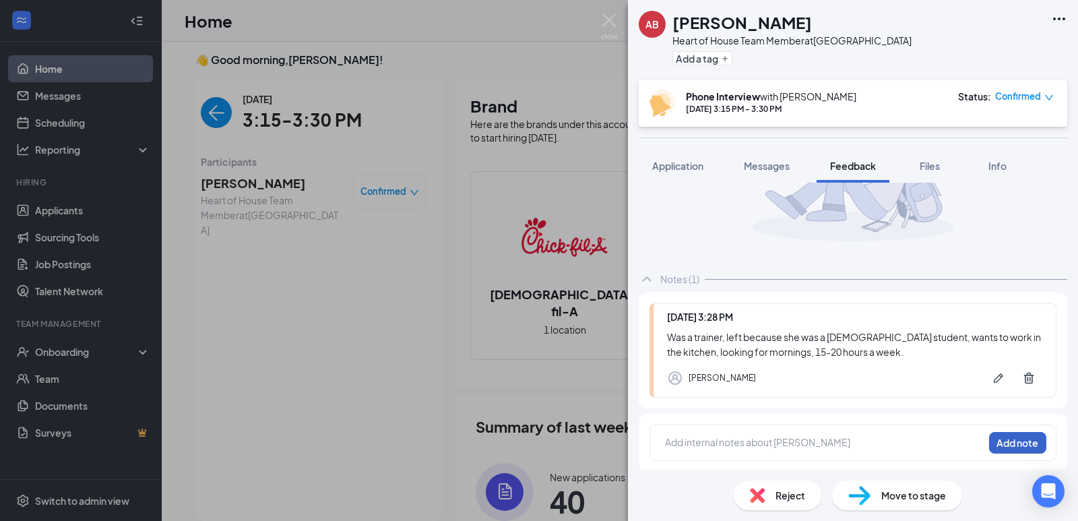
scroll to position [115, 0]
click at [758, 440] on div at bounding box center [824, 440] width 317 height 14
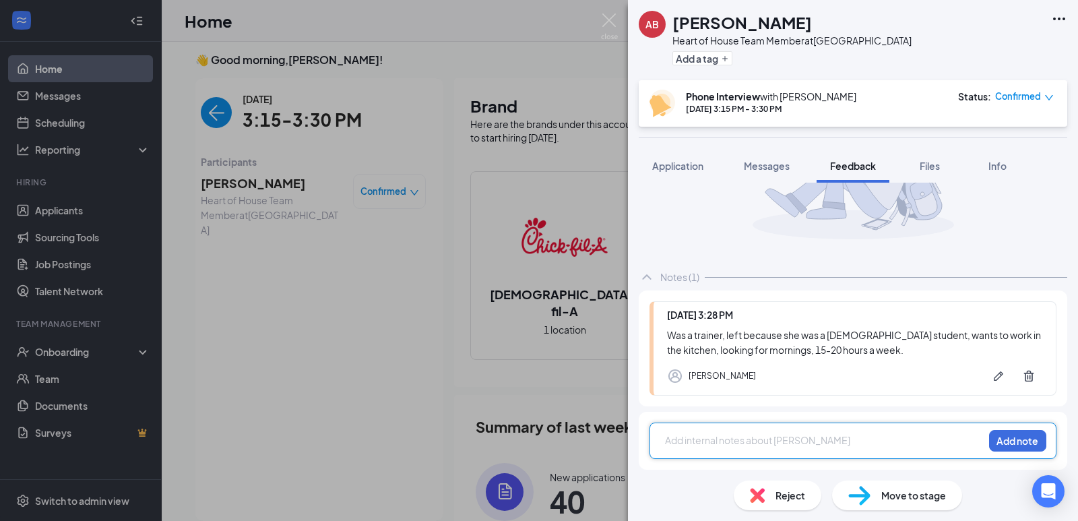
click at [758, 440] on div at bounding box center [824, 440] width 317 height 14
drag, startPoint x: 758, startPoint y: 440, endPoint x: 274, endPoint y: -3, distance: 656.3
click at [274, 0] on html "Home Messages Scheduling Reporting Hiring Applicants Sourcing Tools Job Posting…" at bounding box center [539, 255] width 1078 height 521
click at [726, 428] on div "Add internal notes about [PERSON_NAME] Add note" at bounding box center [853, 440] width 407 height 36
click at [718, 442] on div at bounding box center [824, 440] width 317 height 14
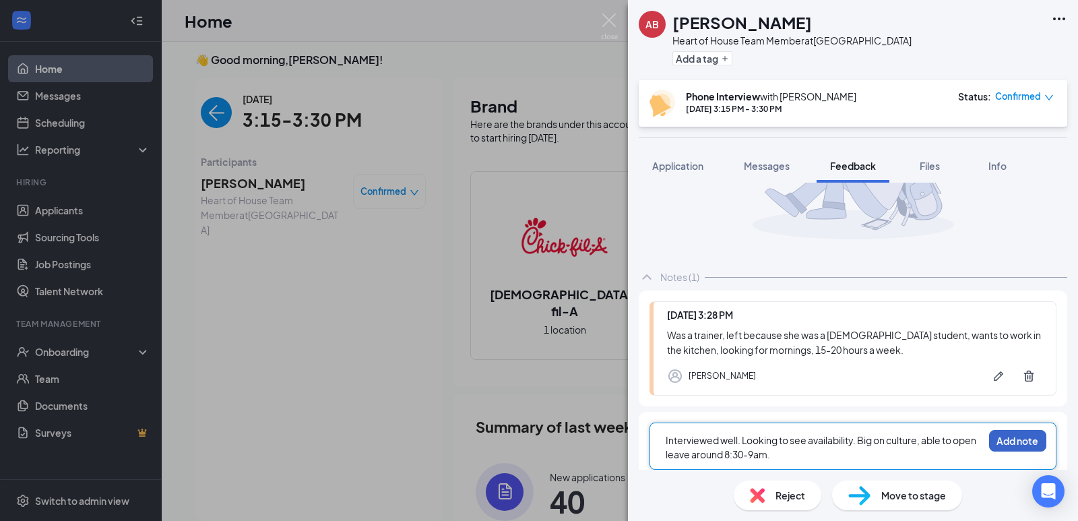
click at [1007, 437] on button "Add note" at bounding box center [1017, 441] width 57 height 22
